Goal: Transaction & Acquisition: Purchase product/service

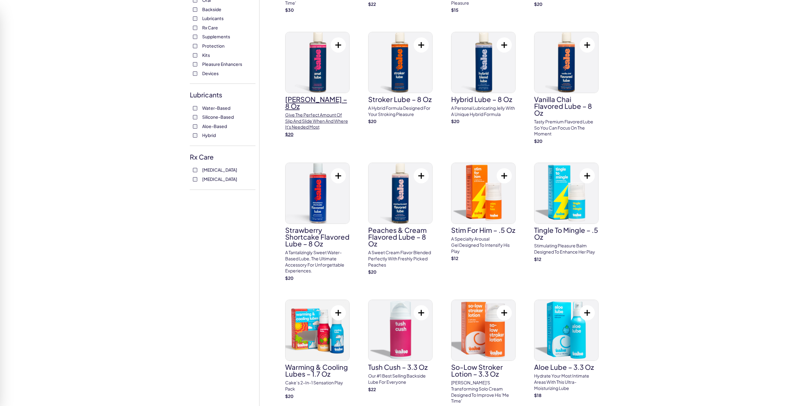
click at [309, 69] on img at bounding box center [317, 62] width 64 height 61
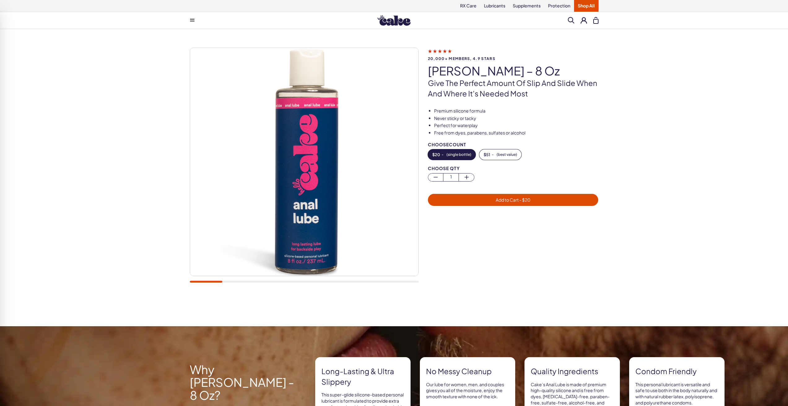
click at [249, 284] on div at bounding box center [304, 169] width 229 height 242
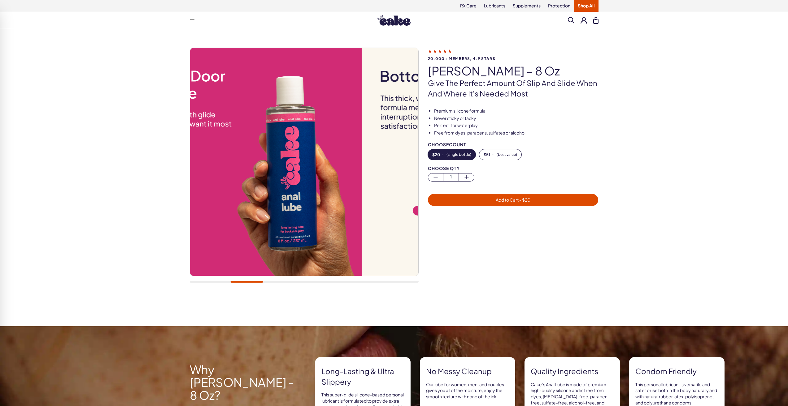
click at [247, 282] on div at bounding box center [304, 282] width 229 height 2
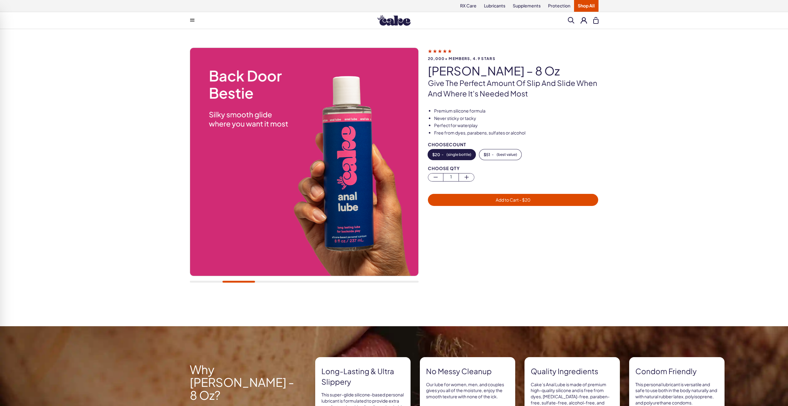
click at [279, 278] on div at bounding box center [304, 169] width 229 height 242
click at [277, 284] on div at bounding box center [304, 169] width 229 height 242
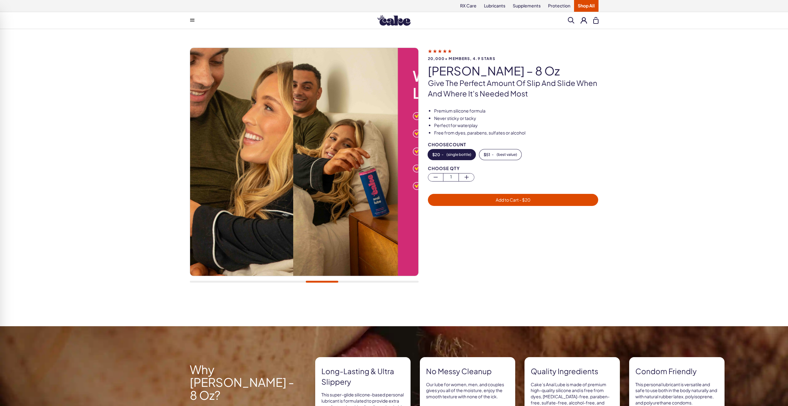
click at [547, 270] on div "20,000+ members, 4.9 stars Anal Lube – 8 oz Give the perfect amount of slip and…" at bounding box center [394, 169] width 409 height 242
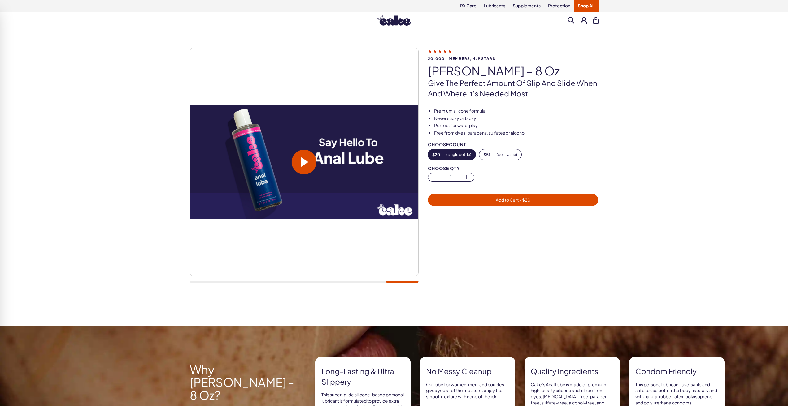
click at [296, 158] on span at bounding box center [304, 162] width 25 height 25
click at [304, 167] on video at bounding box center [304, 162] width 228 height 114
click at [309, 172] on span at bounding box center [304, 162] width 25 height 25
click at [384, 19] on img at bounding box center [393, 20] width 33 height 11
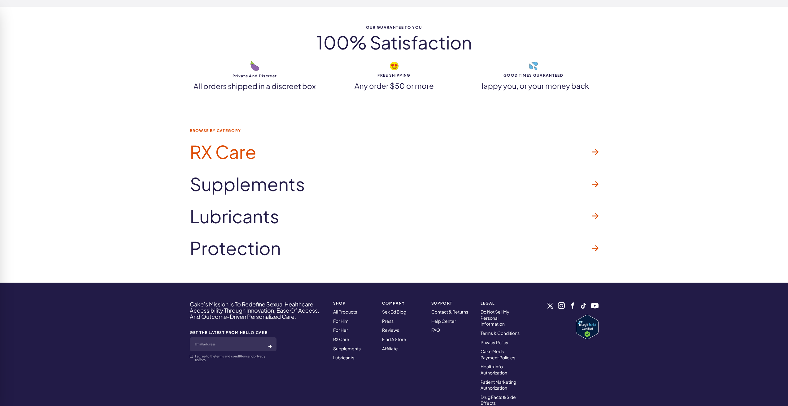
scroll to position [1815, 0]
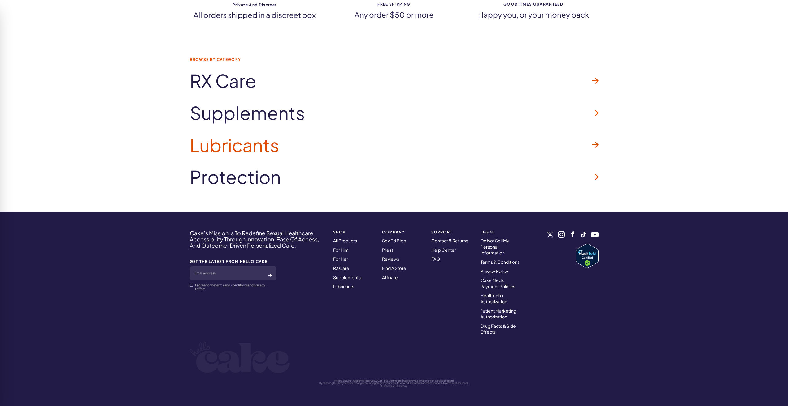
click at [262, 147] on span "Lubricants" at bounding box center [234, 145] width 89 height 20
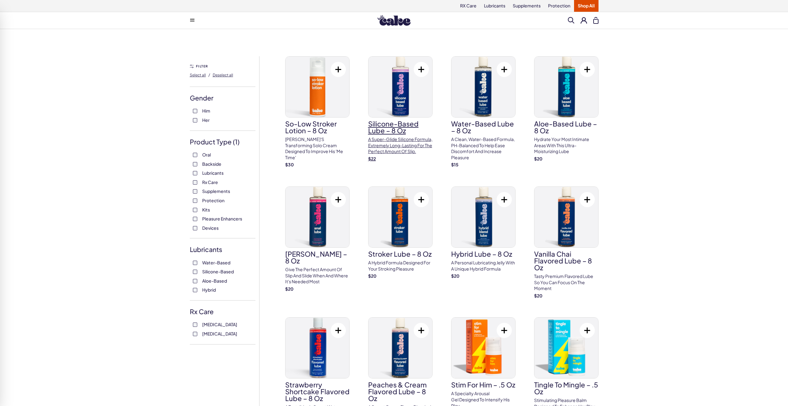
click at [397, 123] on h3 "Silicone-Based Lube – 8 oz" at bounding box center [400, 127] width 64 height 14
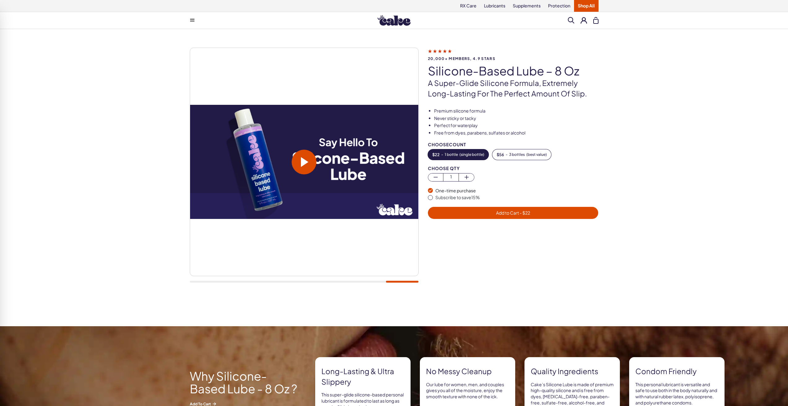
click at [439, 286] on div "20,000+ members, 4.9 stars Silicone-Based Lube – 8 oz A super-glide silicone fo…" at bounding box center [394, 169] width 409 height 242
